Goal: Register for event/course

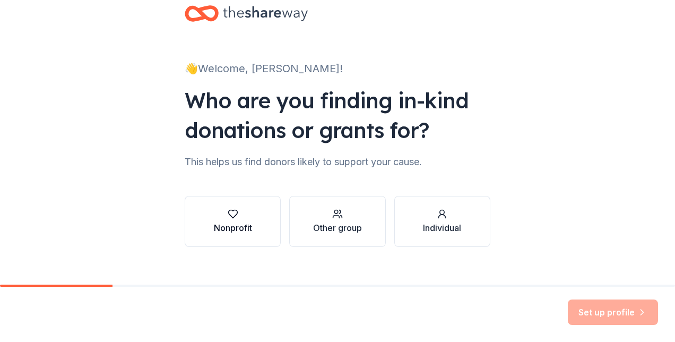
scroll to position [38, 0]
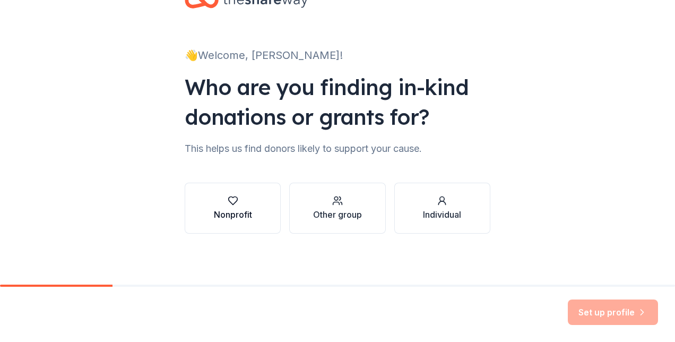
click at [231, 210] on div "Nonprofit" at bounding box center [233, 214] width 38 height 13
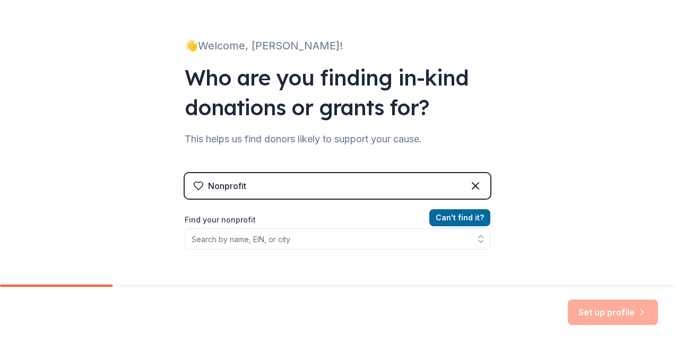
scroll to position [106, 0]
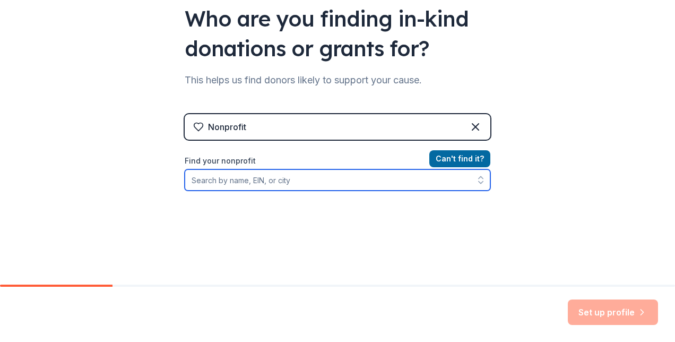
click at [284, 182] on input "Find your nonprofit" at bounding box center [338, 179] width 306 height 21
type input "[GEOGRAPHIC_DATA]"
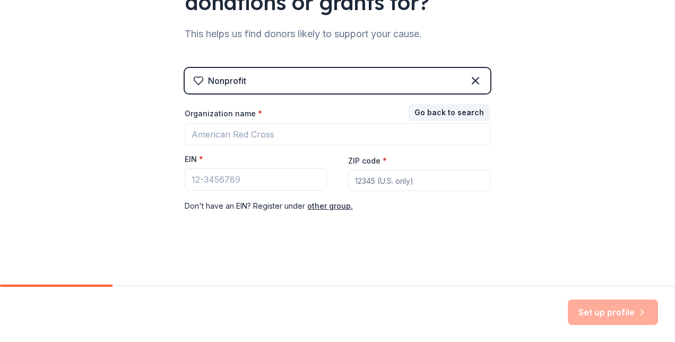
scroll to position [152, 0]
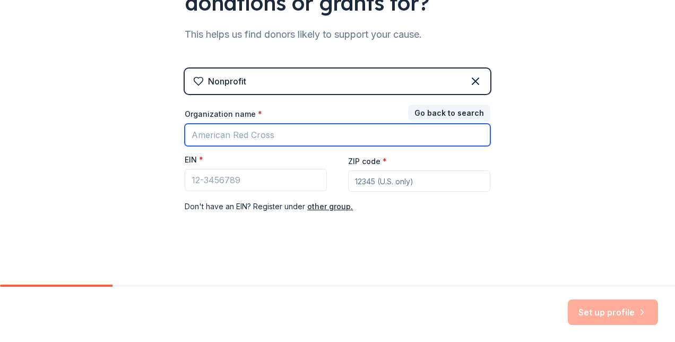
click at [291, 137] on input "Organization name *" at bounding box center [338, 135] width 306 height 22
type input "Hillsborough County Children's Services"
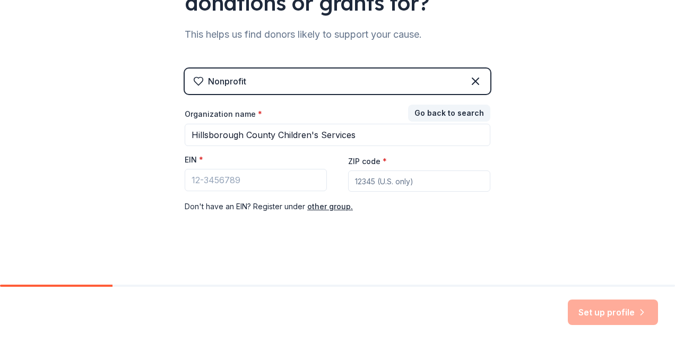
type input "33618"
click at [383, 218] on div "Nonprofit Go back to search Organization name * Hillsborough County Children's …" at bounding box center [338, 151] width 306 height 166
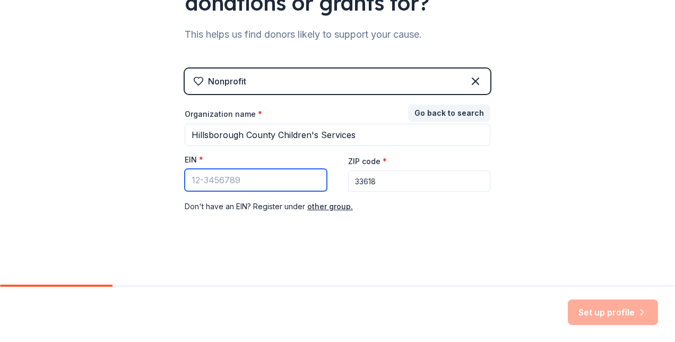
click at [282, 183] on input "EIN *" at bounding box center [256, 180] width 142 height 22
click at [409, 231] on div "Nonprofit Go back to search Organization name * Hillsborough County Children's …" at bounding box center [338, 151] width 306 height 166
click at [194, 178] on input "EIN *" at bounding box center [256, 180] width 142 height 22
paste input "[US_EMPLOYER_IDENTIFICATION_NUMBER]"
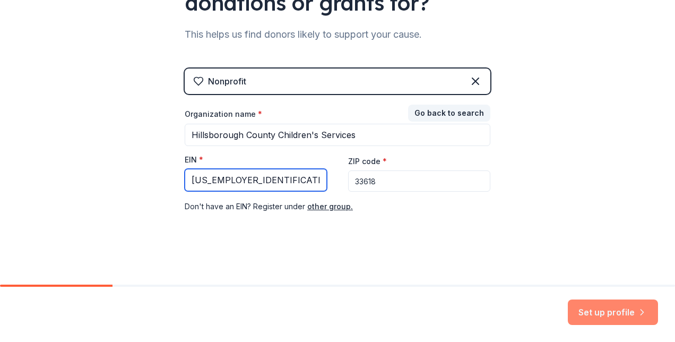
type input "[US_EMPLOYER_IDENTIFICATION_NUMBER]"
click at [626, 309] on button "Set up profile" at bounding box center [613, 311] width 90 height 25
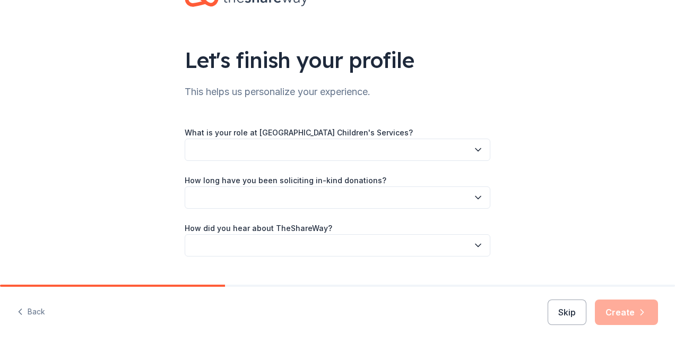
scroll to position [53, 0]
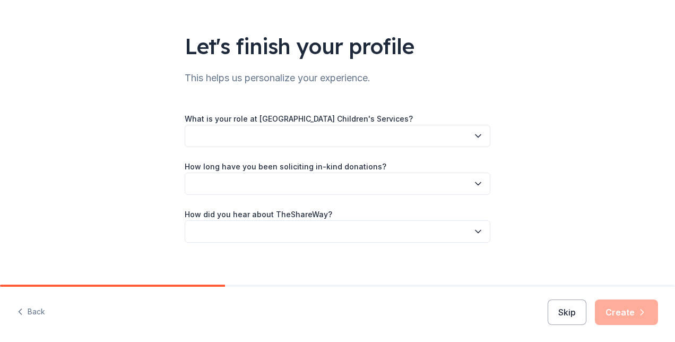
click at [475, 134] on icon "button" at bounding box center [478, 136] width 11 height 11
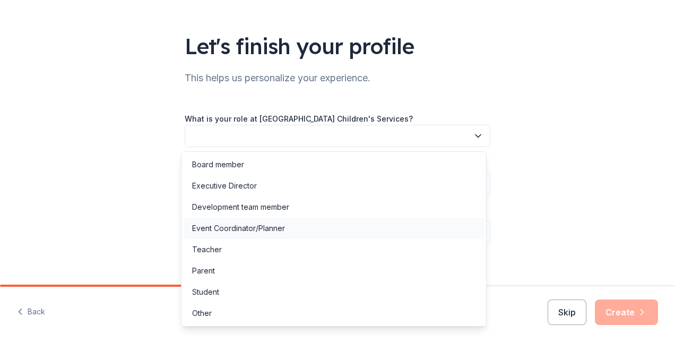
click at [284, 226] on div "Event Coordinator/Planner" at bounding box center [334, 228] width 300 height 21
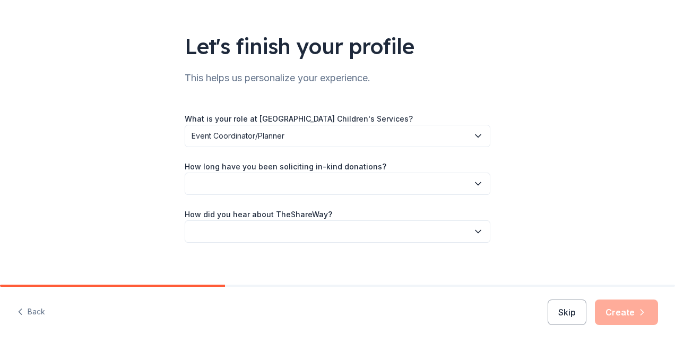
click at [474, 184] on icon "button" at bounding box center [478, 183] width 11 height 11
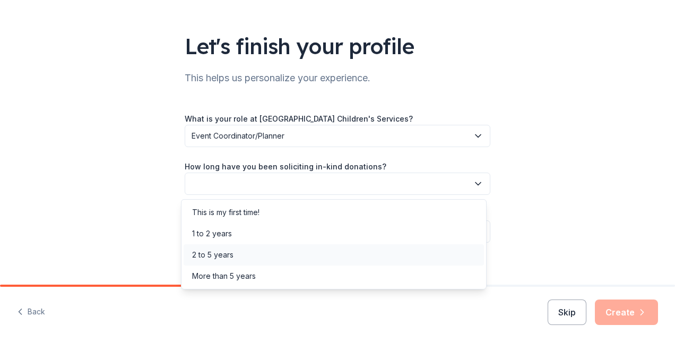
click at [212, 250] on div "2 to 5 years" at bounding box center [212, 254] width 41 height 13
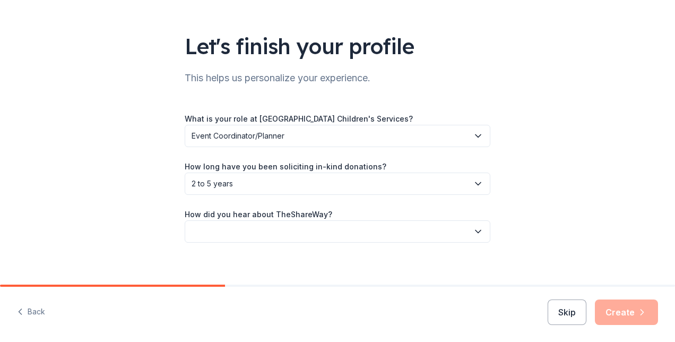
click at [473, 229] on icon "button" at bounding box center [478, 231] width 11 height 11
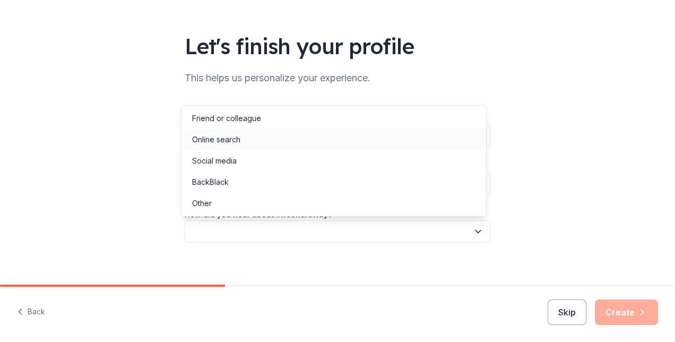
click at [227, 140] on div "Online search" at bounding box center [216, 139] width 48 height 13
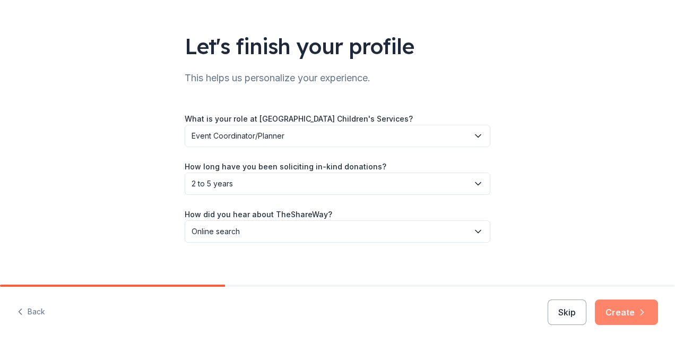
click at [629, 310] on button "Create" at bounding box center [626, 311] width 63 height 25
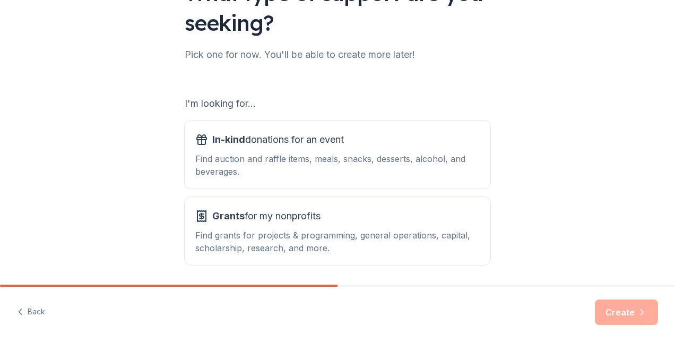
scroll to position [144, 0]
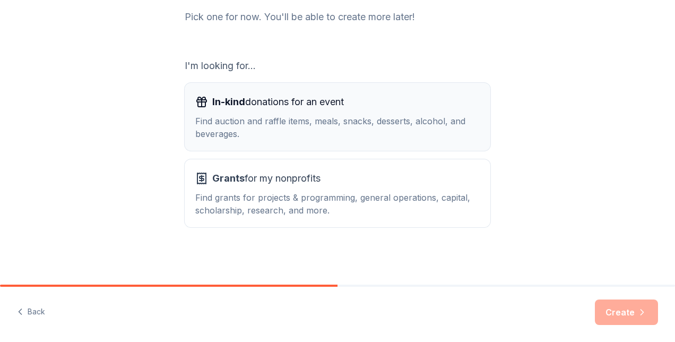
click at [243, 110] on div "In-kind donations for an event Find auction and raffle items, meals, snacks, de…" at bounding box center [337, 116] width 284 height 47
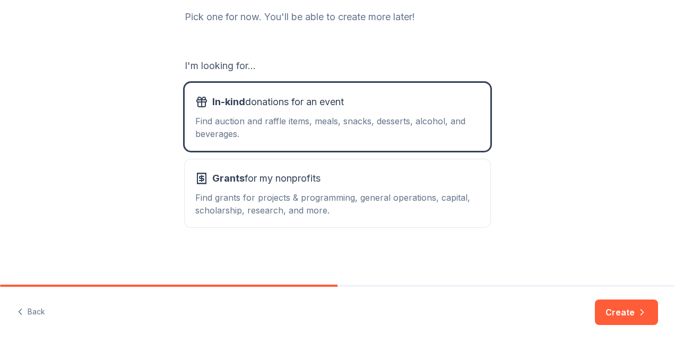
click at [624, 309] on button "Create" at bounding box center [626, 311] width 63 height 25
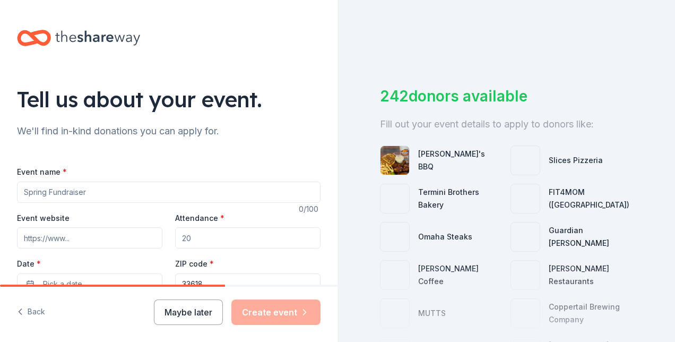
scroll to position [53, 0]
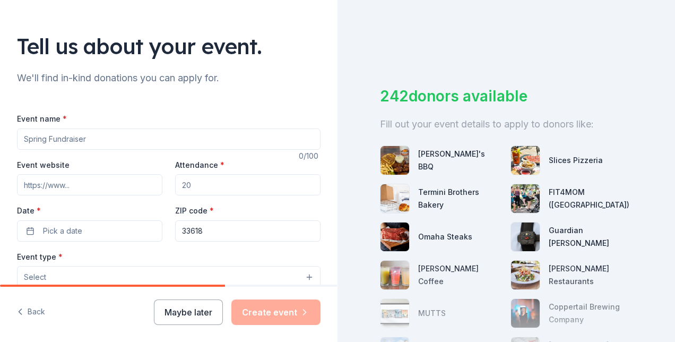
click at [39, 141] on input "Event name *" at bounding box center [168, 138] width 303 height 21
type input "Camp Street Lights, a sleep-out to raise awareness of youth homelessness"
click at [59, 187] on input "Event website" at bounding box center [89, 184] width 145 height 21
click at [195, 185] on input "Attendance *" at bounding box center [247, 184] width 145 height 21
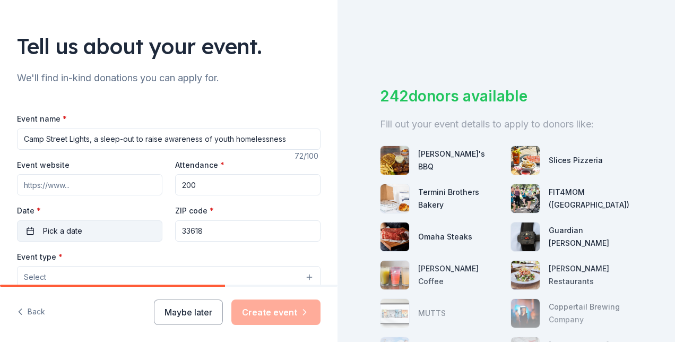
type input "200"
click at [73, 229] on span "Pick a date" at bounding box center [62, 230] width 39 height 13
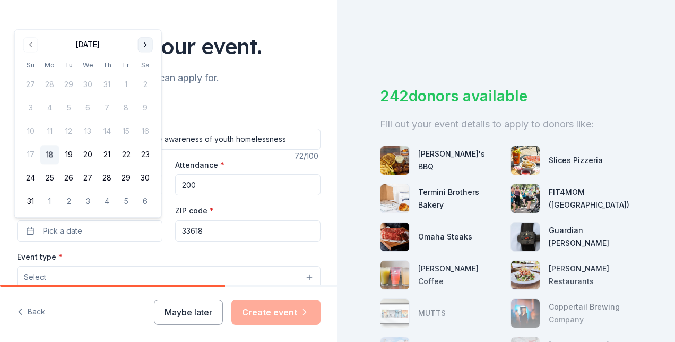
click at [144, 44] on button "Go to next month" at bounding box center [145, 44] width 15 height 15
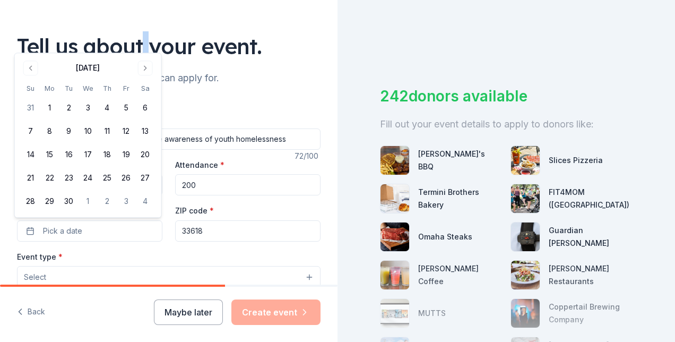
click at [144, 44] on div "Tell us about your event." at bounding box center [168, 46] width 303 height 30
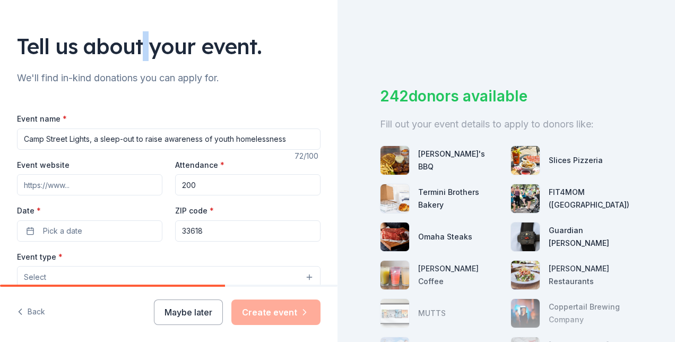
scroll to position [106, 0]
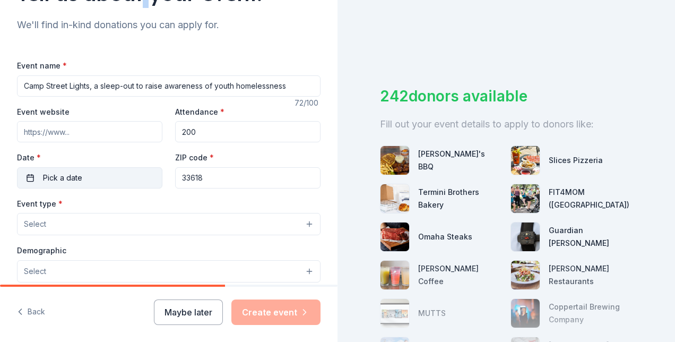
click at [83, 175] on button "Pick a date" at bounding box center [89, 177] width 145 height 21
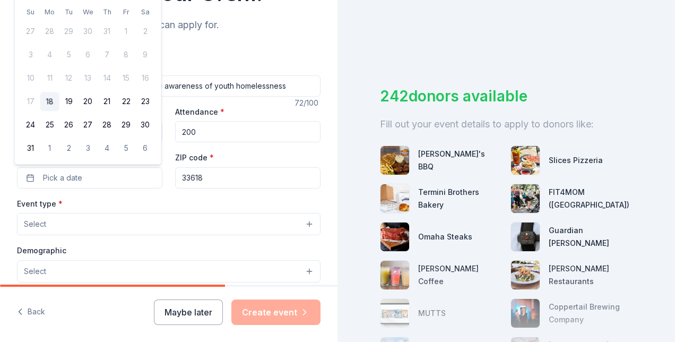
click at [103, 225] on button "Select" at bounding box center [168, 224] width 303 height 22
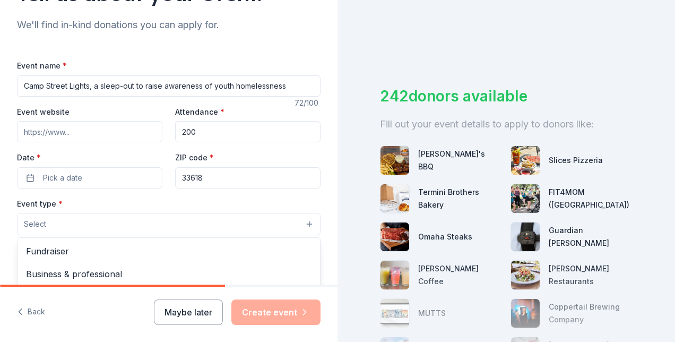
click at [55, 177] on div "Event name * Camp Street Lights, a sleep-out to raise awareness of youth homele…" at bounding box center [168, 304] width 303 height 490
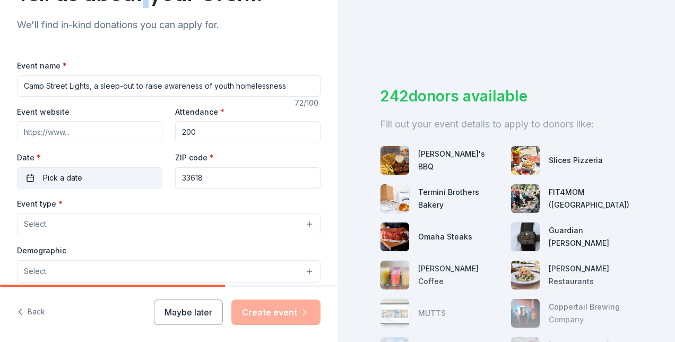
click at [33, 175] on button "Pick a date" at bounding box center [89, 177] width 145 height 21
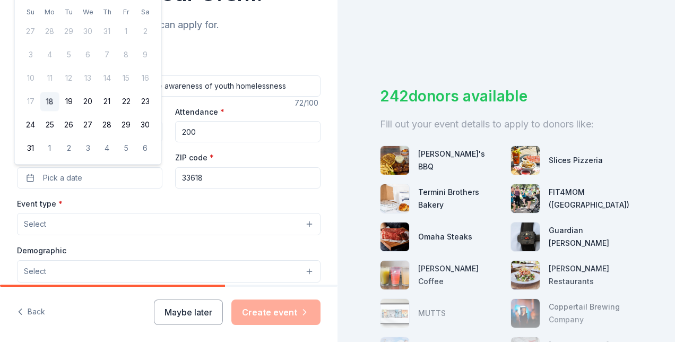
click at [125, 203] on div "Event type * Select" at bounding box center [168, 216] width 303 height 39
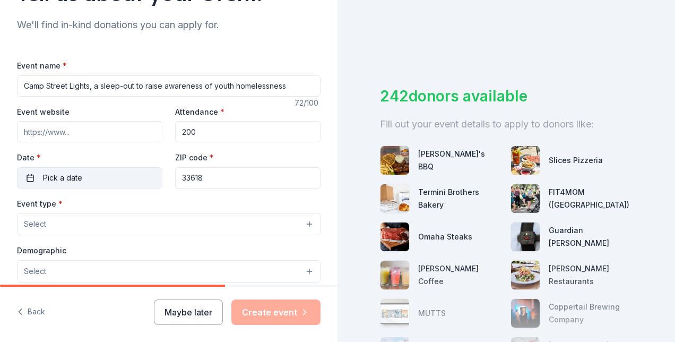
click at [57, 171] on span "Pick a date" at bounding box center [62, 177] width 39 height 13
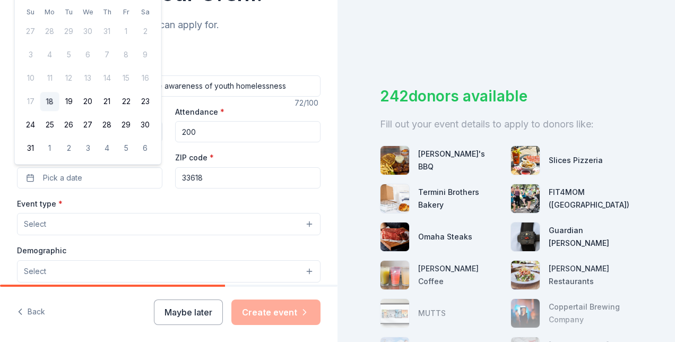
click at [51, 99] on button "18" at bounding box center [49, 101] width 19 height 19
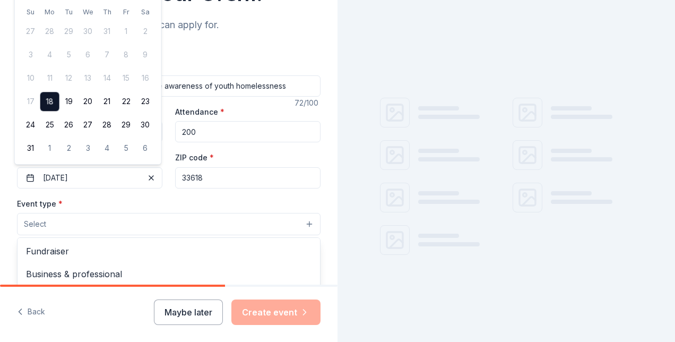
click at [49, 223] on button "Select" at bounding box center [168, 224] width 303 height 22
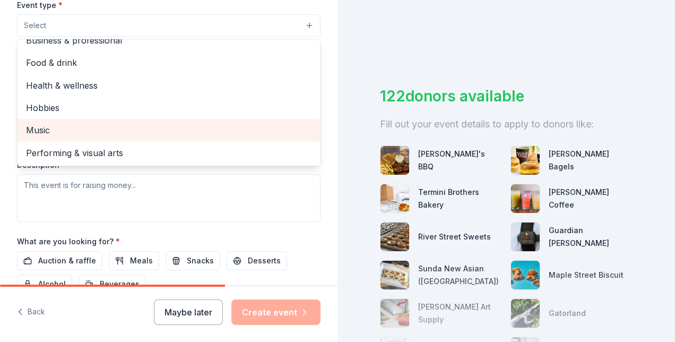
scroll to position [318, 0]
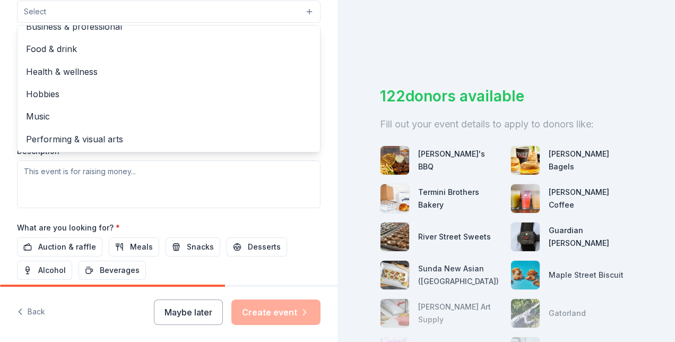
click at [294, 224] on div "Event name * Camp Street Lights, a sleep-out to raise awareness of youth homele…" at bounding box center [168, 92] width 303 height 490
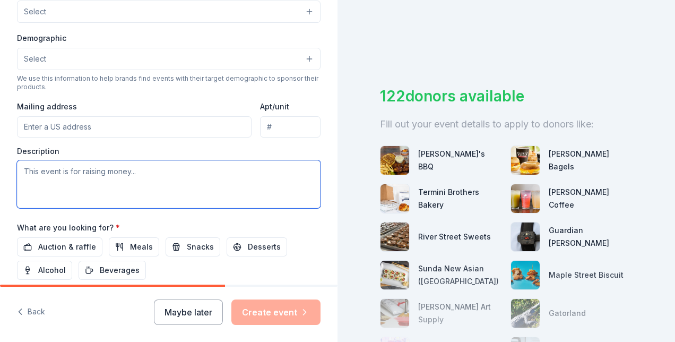
click at [108, 174] on textarea at bounding box center [168, 184] width 303 height 48
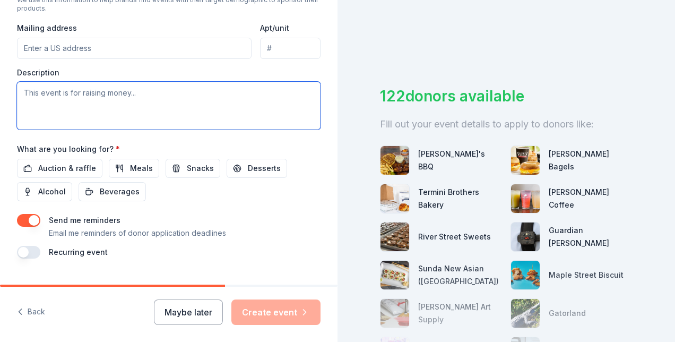
scroll to position [419, 0]
